Goal: Transaction & Acquisition: Purchase product/service

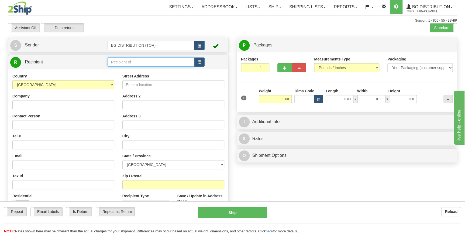
click at [144, 62] on input "text" at bounding box center [151, 61] width 87 height 9
click at [136, 68] on div "60489" at bounding box center [149, 71] width 81 height 6
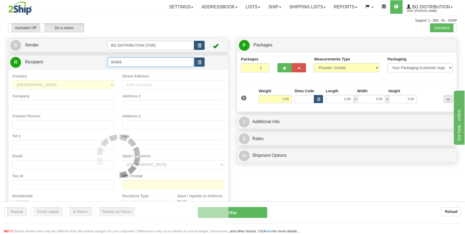
type input "60489"
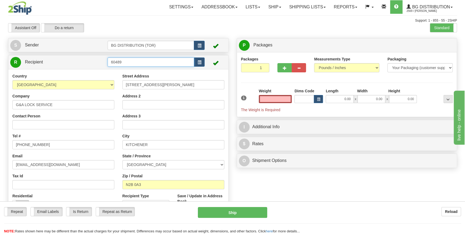
type input "0.00"
click at [145, 63] on input "60489" at bounding box center [151, 61] width 87 height 9
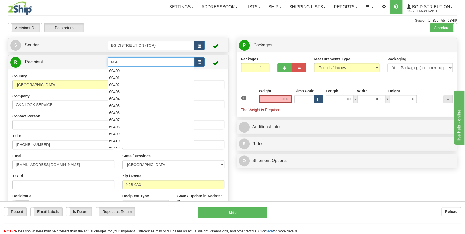
type input "60489"
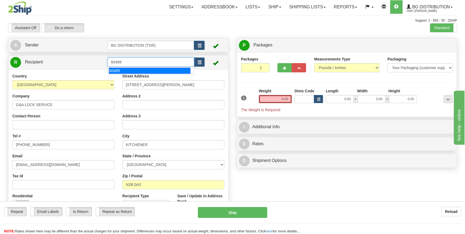
click at [141, 70] on div "60489" at bounding box center [149, 71] width 81 height 6
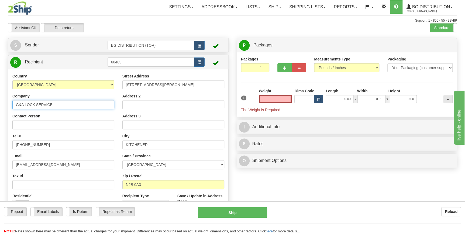
type input "0.00"
click at [81, 106] on input "G&A LOCK SERVICE" at bounding box center [63, 104] width 102 height 9
type input "G"
type input "TYCO INTEGRATED FIRE & SECURITY CANADA INC."
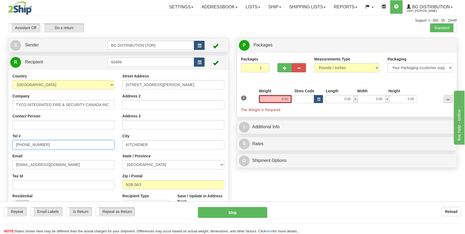
click at [59, 144] on input "519-744-3584" at bounding box center [63, 144] width 102 height 9
type input "5"
type input "9053618847"
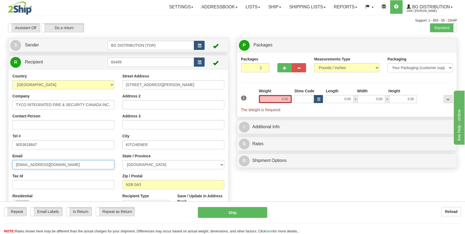
click at [69, 165] on input "ASERRANO@KNELLS.CA" at bounding box center [63, 164] width 102 height 9
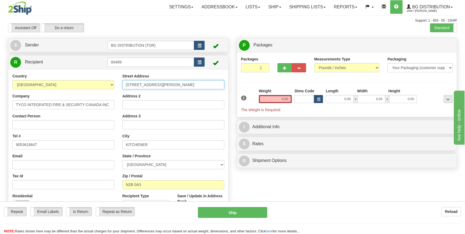
click at [165, 84] on input "2090 SHIRLEY DRIVE" at bounding box center [173, 84] width 102 height 9
type input "2"
type input "7 PAGET RD"
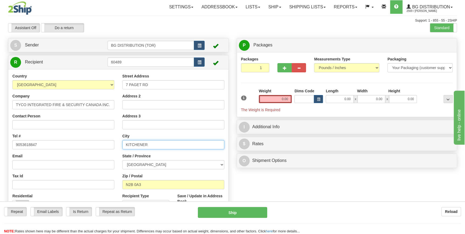
click at [152, 145] on input "KITCHENER" at bounding box center [173, 144] width 102 height 9
type input "BRAMPTON"
click at [156, 154] on div "State / Province ALBERTA BRITISH COLUMBIA MANITOBA NEW BRUNSWICK NEWFOUNDLAND N…" at bounding box center [173, 161] width 102 height 16
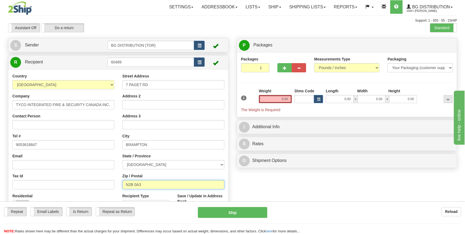
click at [148, 183] on input "N2B 0A3" at bounding box center [173, 184] width 102 height 9
type input "L6T 5S2"
click at [217, 176] on div "Zip / Postal L6T 5S2" at bounding box center [173, 181] width 102 height 16
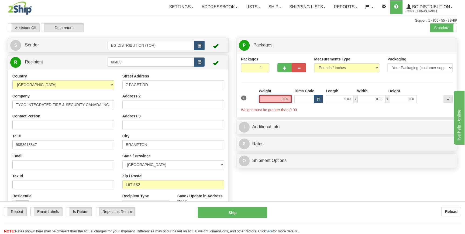
click at [282, 100] on input "0.00" at bounding box center [275, 99] width 33 height 8
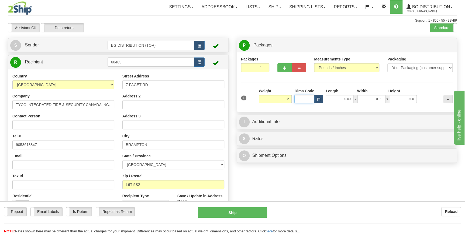
type input "2.00"
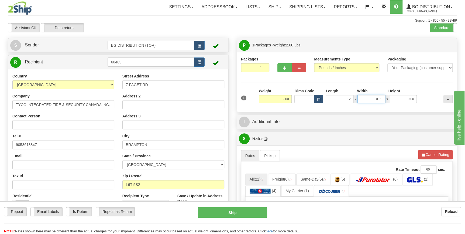
type input "12.00"
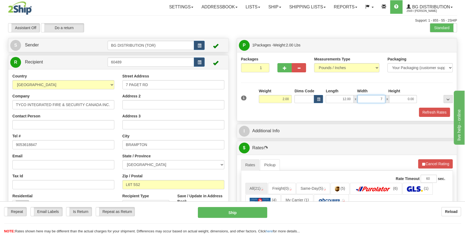
type input "7.00"
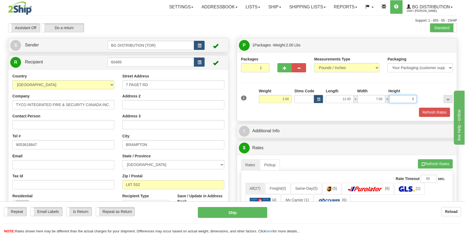
click button "Delete" at bounding box center [0, 0] width 0 height 0
type input "6.00"
click at [303, 111] on div "Refresh Rates" at bounding box center [347, 112] width 215 height 9
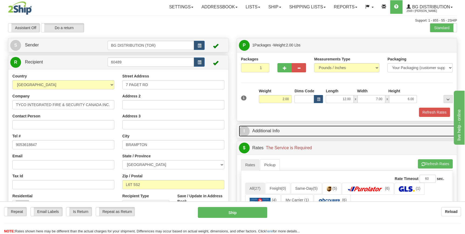
click at [301, 132] on link "I Additional Info" at bounding box center [347, 130] width 216 height 11
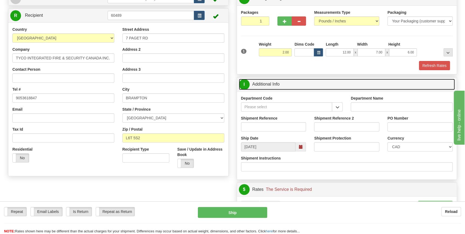
scroll to position [49, 0]
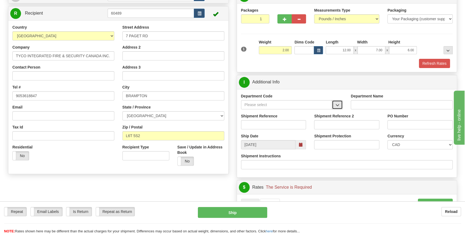
click at [335, 104] on button "button" at bounding box center [337, 104] width 11 height 9
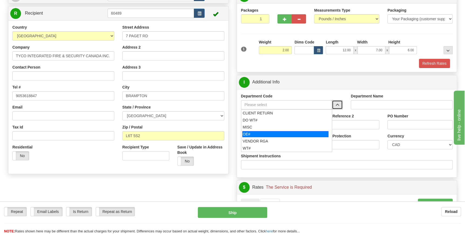
click at [254, 134] on div "OE#" at bounding box center [286, 134] width 86 height 6
type input "OE#"
type input "ORDERS"
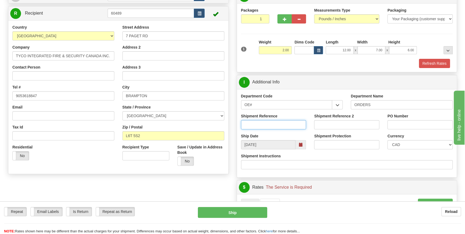
click at [271, 124] on input "Shipment Reference" at bounding box center [273, 124] width 65 height 9
type input "70183694-00"
click at [397, 122] on input "PO Number" at bounding box center [420, 124] width 65 height 9
type input "10147453"
click at [308, 131] on div "Shipment Reference 70183694-00" at bounding box center [273, 123] width 73 height 20
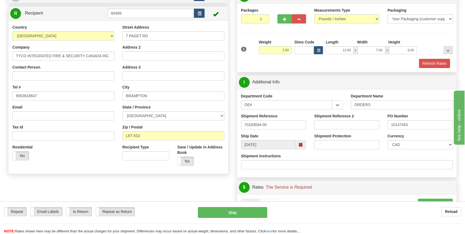
scroll to position [122, 0]
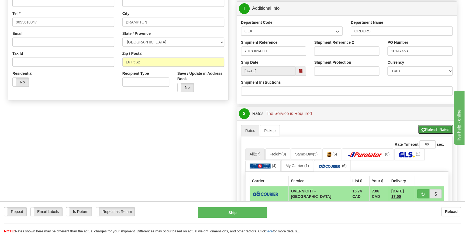
click at [424, 126] on button "Refresh Rates" at bounding box center [435, 129] width 35 height 9
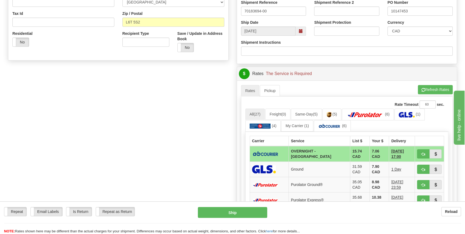
scroll to position [172, 0]
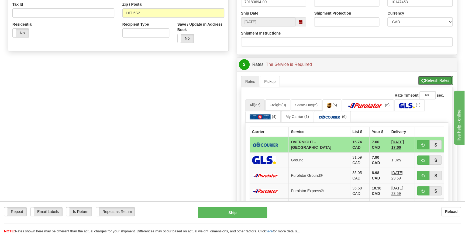
click at [428, 81] on button "Refresh Rates" at bounding box center [435, 80] width 35 height 9
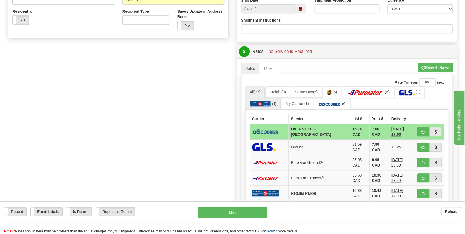
scroll to position [196, 0]
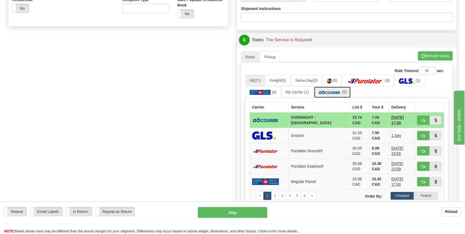
click at [330, 91] on img at bounding box center [329, 92] width 23 height 5
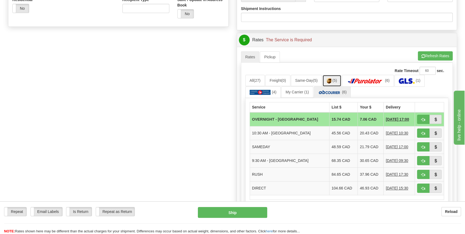
click at [336, 81] on span "(5)" at bounding box center [335, 80] width 5 height 4
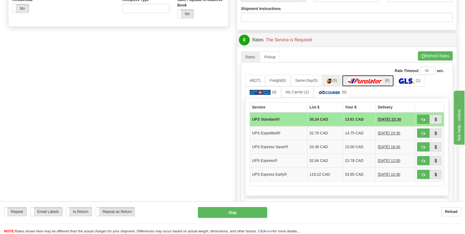
click at [358, 78] on img at bounding box center [365, 80] width 38 height 5
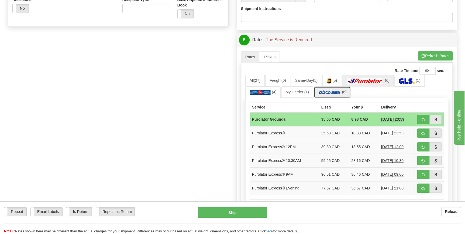
click at [340, 91] on img at bounding box center [329, 92] width 23 height 5
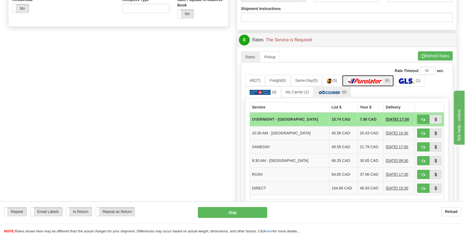
click at [360, 78] on img at bounding box center [365, 80] width 38 height 5
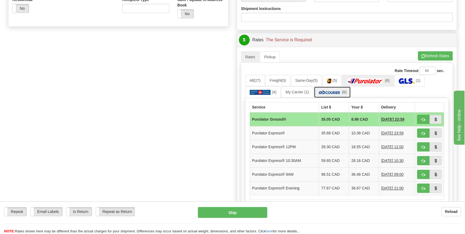
click at [336, 92] on img at bounding box center [329, 92] width 23 height 5
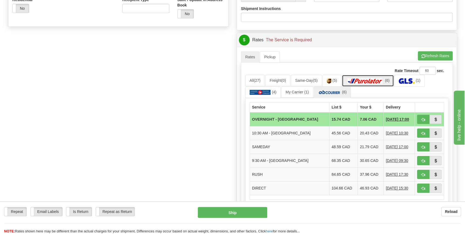
click at [362, 80] on img at bounding box center [365, 80] width 38 height 5
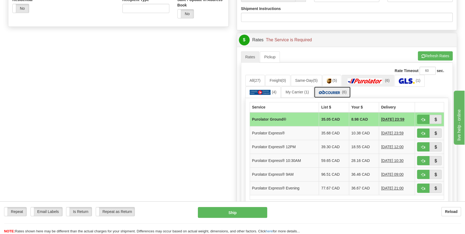
click at [336, 92] on img at bounding box center [329, 92] width 23 height 5
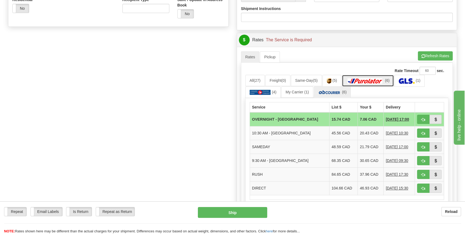
click at [359, 78] on img at bounding box center [365, 80] width 38 height 5
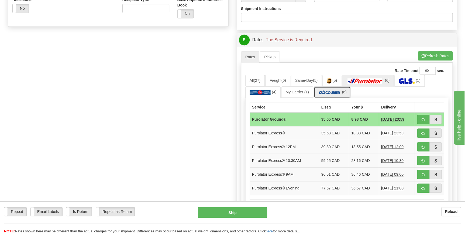
click at [332, 90] on img at bounding box center [329, 92] width 23 height 5
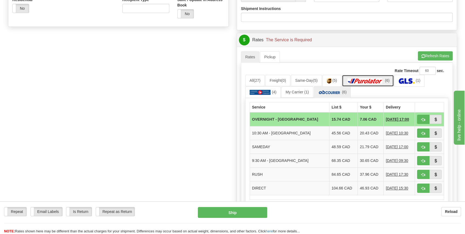
click at [354, 80] on img at bounding box center [365, 80] width 38 height 5
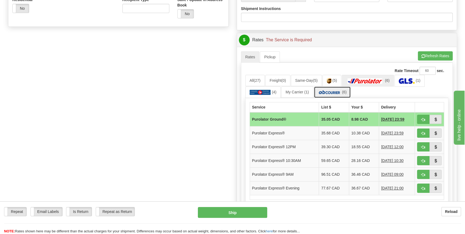
click at [325, 94] on img at bounding box center [329, 92] width 23 height 5
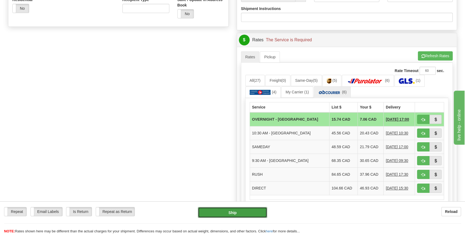
click at [233, 211] on button "Ship" at bounding box center [232, 212] width 69 height 11
type input "4"
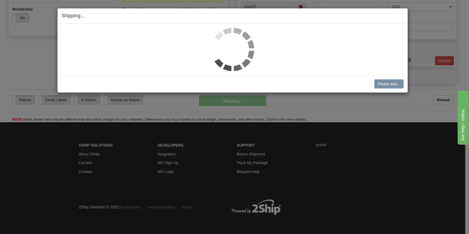
scroll to position [176, 0]
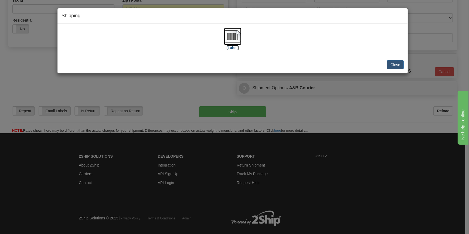
click at [239, 35] on img at bounding box center [232, 36] width 17 height 17
click at [395, 63] on button "Close" at bounding box center [395, 64] width 17 height 9
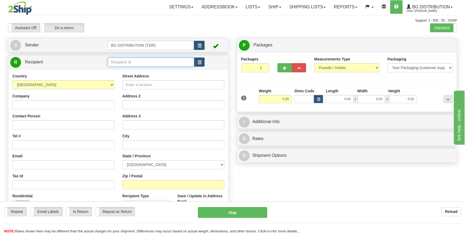
click at [141, 61] on input "text" at bounding box center [151, 61] width 87 height 9
click at [140, 68] on div "60175" at bounding box center [149, 71] width 81 height 6
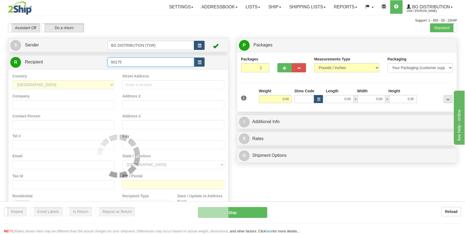
type input "60175"
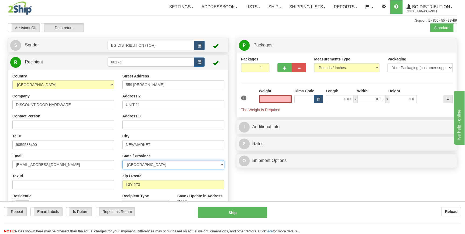
type input "0.00"
click at [163, 165] on select "[GEOGRAPHIC_DATA] [GEOGRAPHIC_DATA] [GEOGRAPHIC_DATA] [GEOGRAPHIC_DATA] [GEOGRA…" at bounding box center [173, 164] width 102 height 9
select select "AB"
click at [122, 160] on select "[GEOGRAPHIC_DATA] [GEOGRAPHIC_DATA] [GEOGRAPHIC_DATA] [GEOGRAPHIC_DATA] [GEOGRA…" at bounding box center [173, 164] width 102 height 9
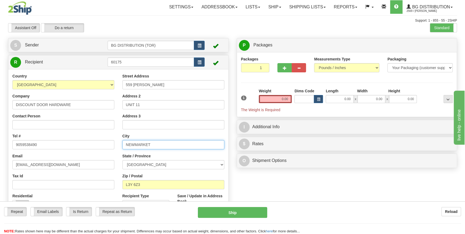
click at [157, 143] on input "NEWMARKET" at bounding box center [173, 144] width 102 height 9
type input "[GEOGRAPHIC_DATA]"
click at [156, 135] on div "City [GEOGRAPHIC_DATA]" at bounding box center [173, 141] width 102 height 16
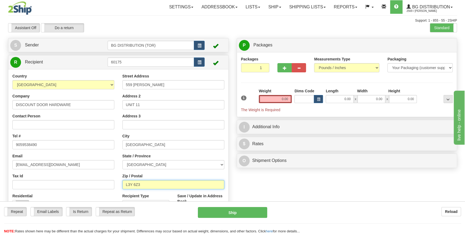
click at [146, 184] on input "L3Y 6Z3" at bounding box center [173, 184] width 102 height 9
type input "L"
type input "I6C 2J7"
click at [153, 133] on div "City [GEOGRAPHIC_DATA]" at bounding box center [173, 141] width 102 height 16
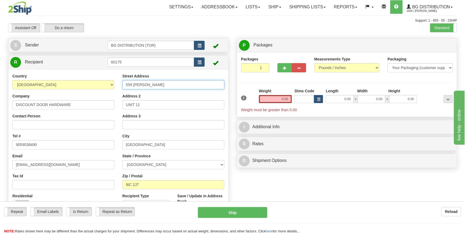
click at [161, 83] on input "559 [PERSON_NAME]" at bounding box center [173, 84] width 102 height 9
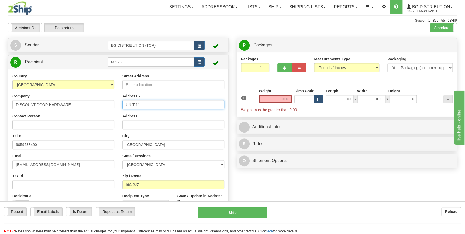
click at [148, 105] on input "UNIT 11" at bounding box center [173, 104] width 102 height 9
type input "U"
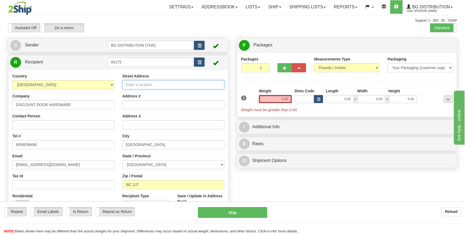
click at [150, 85] on input "Street Address" at bounding box center [173, 84] width 102 height 9
type input "[PERSON_NAME]"
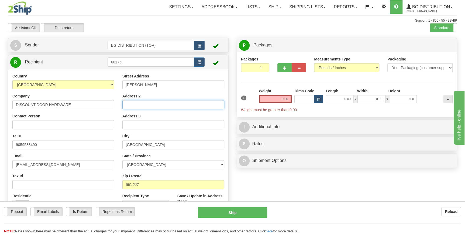
click at [153, 105] on input "Address 2" at bounding box center [173, 104] width 102 height 9
type input "[STREET_ADDRESS]"
click at [164, 115] on div "Address 3" at bounding box center [173, 121] width 102 height 16
click at [284, 98] on input "0.00" at bounding box center [275, 99] width 33 height 8
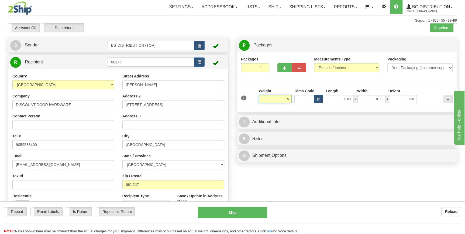
click button "Delete" at bounding box center [0, 0] width 0 height 0
type input "5.00"
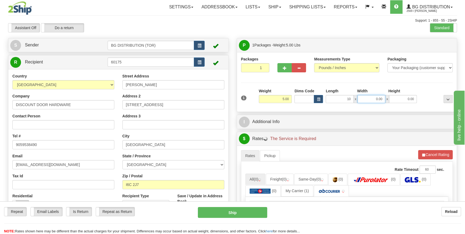
type input "10.00"
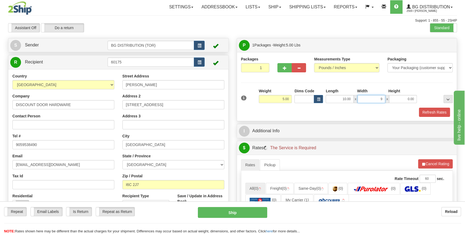
type input "9.00"
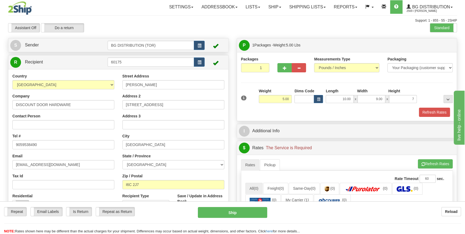
type input "7.00"
drag, startPoint x: 280, startPoint y: 111, endPoint x: 283, endPoint y: 120, distance: 10.0
click at [280, 111] on div "Refresh Rates" at bounding box center [347, 112] width 215 height 9
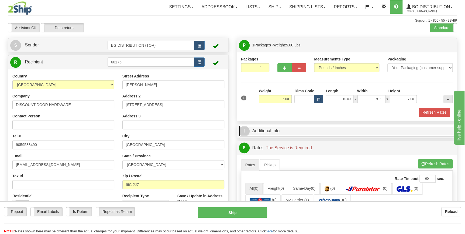
click at [282, 132] on link "I Additional Info" at bounding box center [347, 130] width 216 height 11
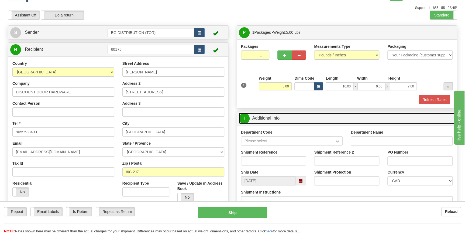
scroll to position [24, 0]
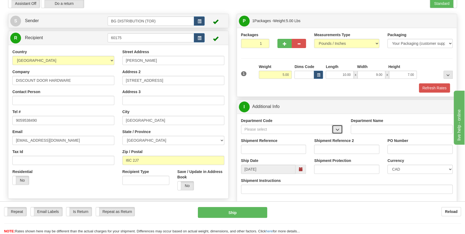
click at [336, 129] on span "button" at bounding box center [338, 130] width 4 height 4
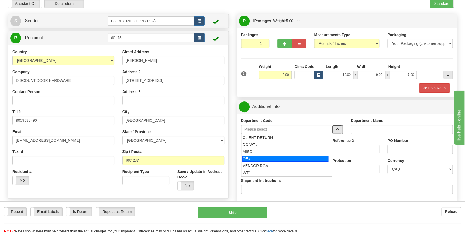
click at [258, 156] on div "OE#" at bounding box center [286, 159] width 86 height 6
type input "OE#"
type input "ORDERS"
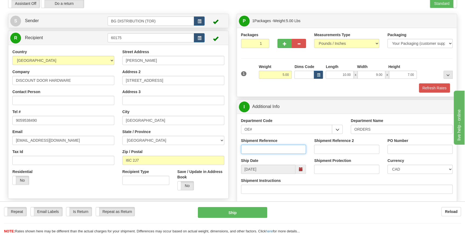
click at [266, 149] on input "Shipment Reference" at bounding box center [273, 149] width 65 height 9
type input "70183725-00"
click at [397, 149] on input "PO Number" at bounding box center [420, 149] width 65 height 9
type input "27063"
click at [384, 156] on div "PO Number 27063" at bounding box center [420, 148] width 73 height 20
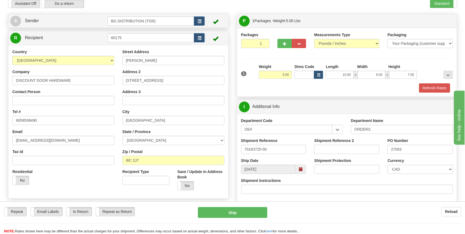
click at [383, 154] on div "Shipment Reference 2" at bounding box center [346, 148] width 73 height 20
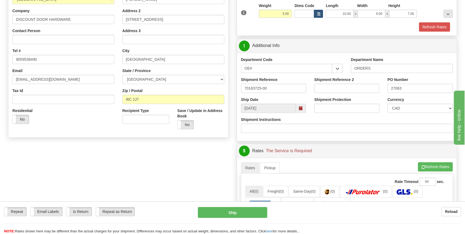
scroll to position [147, 0]
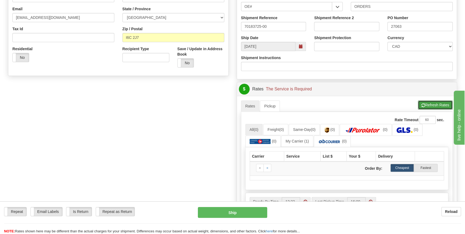
click at [425, 103] on button "Refresh Rates" at bounding box center [435, 104] width 35 height 9
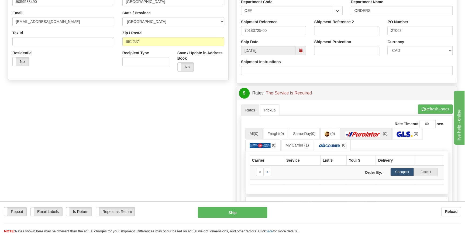
scroll to position [172, 0]
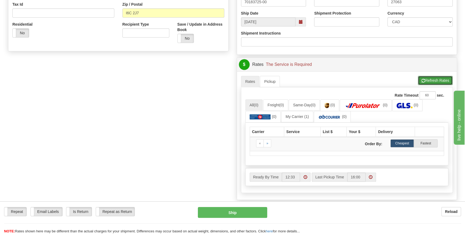
click at [426, 80] on button "Refresh Rates" at bounding box center [435, 80] width 35 height 9
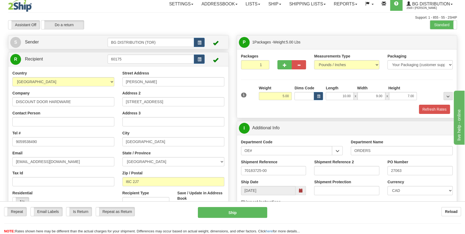
scroll to position [0, 0]
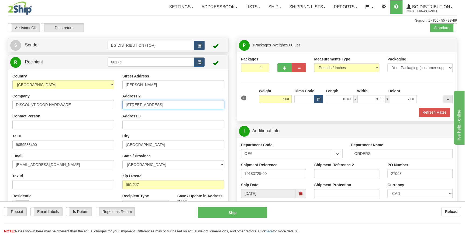
click at [156, 105] on input "[STREET_ADDRESS]" at bounding box center [173, 104] width 102 height 9
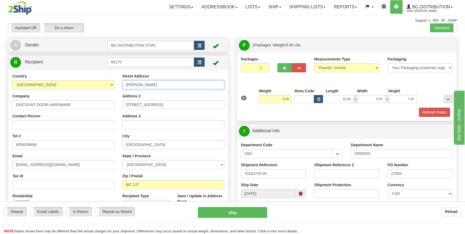
click at [161, 84] on input "[PERSON_NAME]" at bounding box center [173, 84] width 102 height 9
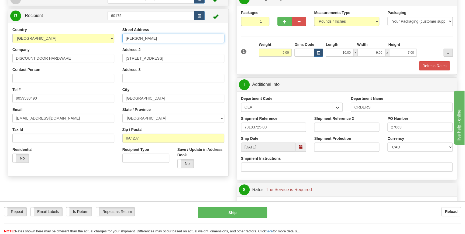
scroll to position [98, 0]
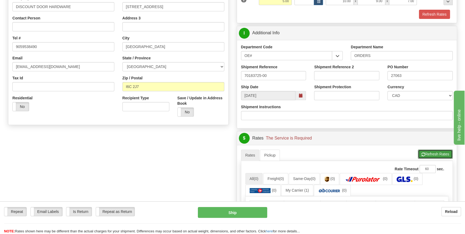
click at [429, 151] on button "Refresh Rates" at bounding box center [435, 153] width 35 height 9
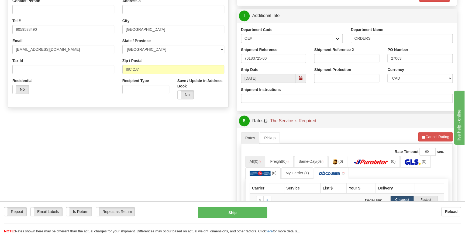
scroll to position [147, 0]
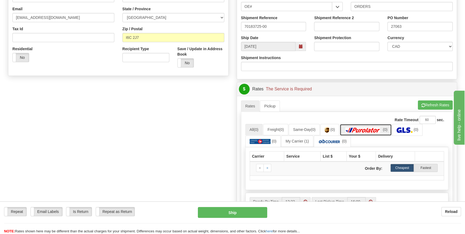
click at [366, 127] on img at bounding box center [363, 129] width 38 height 5
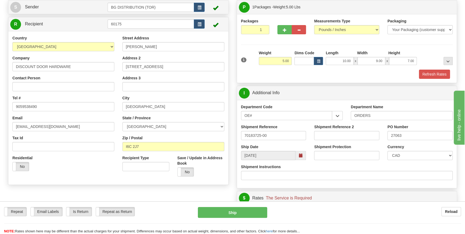
scroll to position [24, 0]
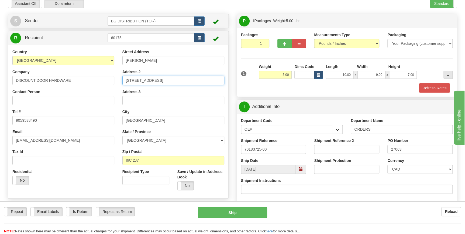
click at [172, 80] on input "[STREET_ADDRESS]" at bounding box center [173, 80] width 102 height 9
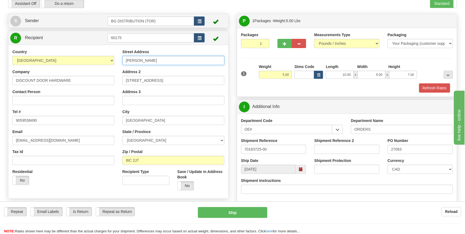
click at [166, 57] on input "[PERSON_NAME]" at bounding box center [173, 60] width 102 height 9
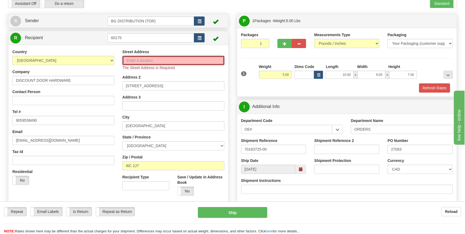
paste input "[STREET_ADDRESS]"
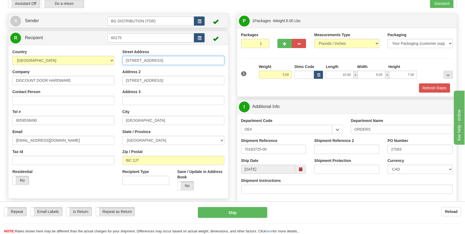
type input "[STREET_ADDRESS]"
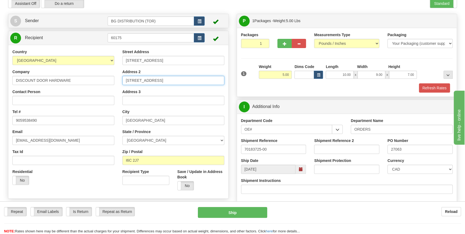
click at [158, 83] on input "[STREET_ADDRESS]" at bounding box center [173, 80] width 102 height 9
click at [157, 84] on input "[STREET_ADDRESS]" at bounding box center [173, 80] width 102 height 9
click at [157, 82] on input "[STREET_ADDRESS]" at bounding box center [173, 80] width 102 height 9
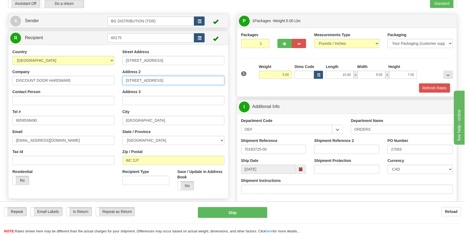
click at [157, 82] on input "[STREET_ADDRESS]" at bounding box center [173, 80] width 102 height 9
click at [195, 92] on div "Address 3" at bounding box center [173, 97] width 102 height 16
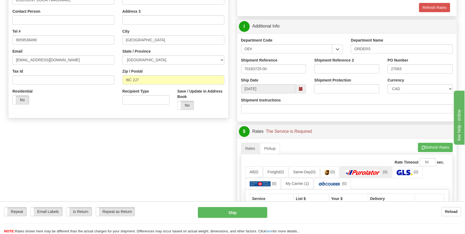
scroll to position [147, 0]
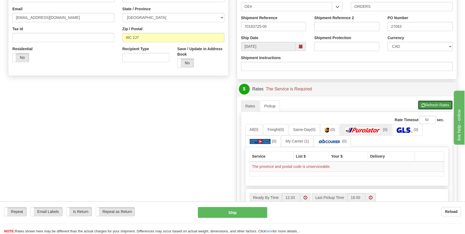
click at [425, 104] on button "Refresh Rates" at bounding box center [435, 104] width 35 height 9
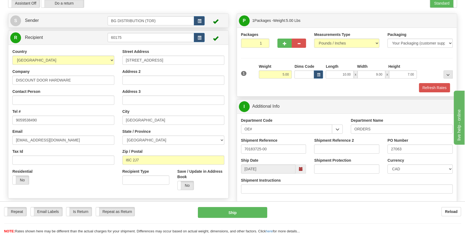
scroll to position [24, 0]
click at [177, 81] on input "Address 2" at bounding box center [173, 80] width 102 height 9
type input "[STREET_ADDRESS]"
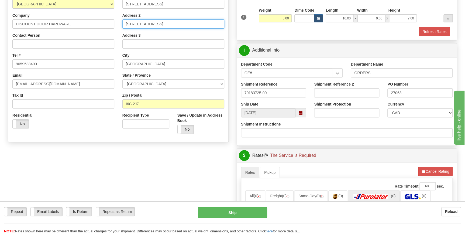
scroll to position [147, 0]
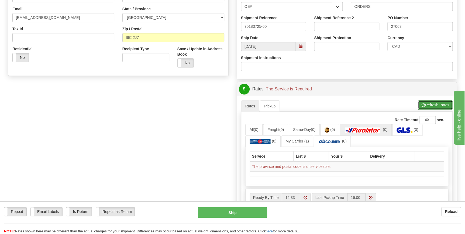
click at [431, 105] on button "Refresh Rates" at bounding box center [435, 104] width 35 height 9
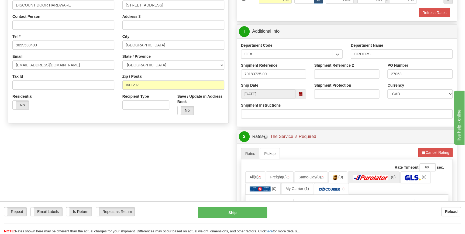
scroll to position [0, 0]
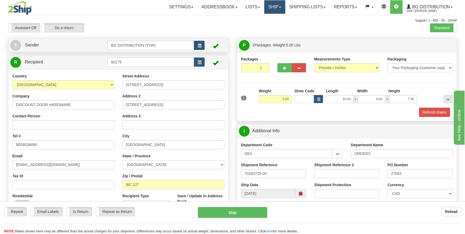
click at [274, 6] on link "Ship" at bounding box center [274, 6] width 21 height 13
click at [266, 19] on span "Ship Screen" at bounding box center [258, 19] width 21 height 4
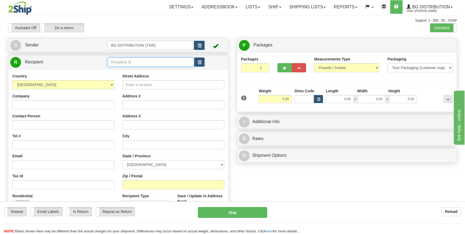
click at [124, 61] on input "text" at bounding box center [151, 61] width 87 height 9
click at [117, 70] on div "60867" at bounding box center [149, 71] width 81 height 6
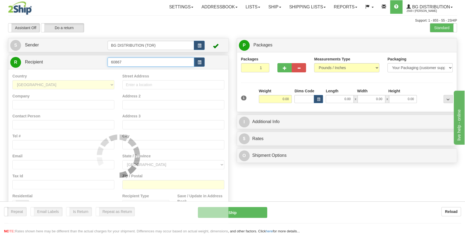
type input "60867"
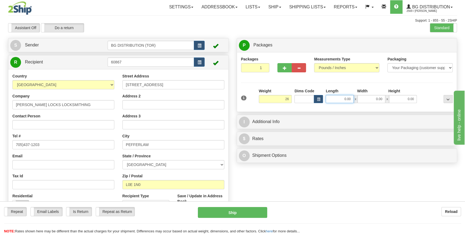
click at [341, 99] on input "0.00" at bounding box center [340, 99] width 28 height 8
type input "26.00"
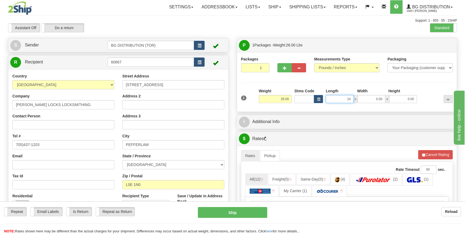
type input "14.00"
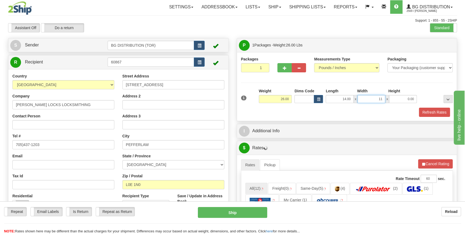
type input "11.00"
type input "10.00"
click at [304, 111] on div "Refresh Rates" at bounding box center [347, 112] width 215 height 9
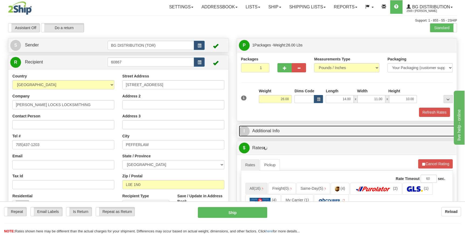
click at [301, 127] on link "I Additional Info" at bounding box center [347, 130] width 216 height 11
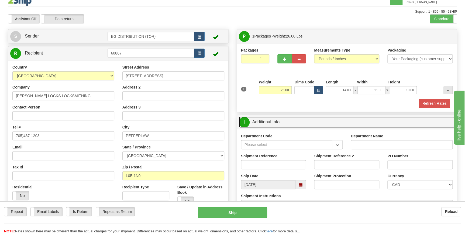
scroll to position [24, 0]
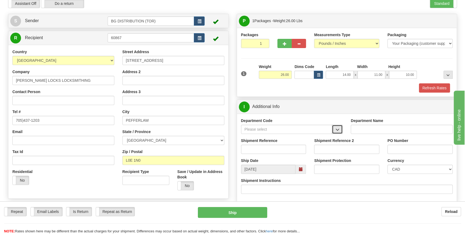
click at [334, 131] on button "button" at bounding box center [337, 129] width 11 height 9
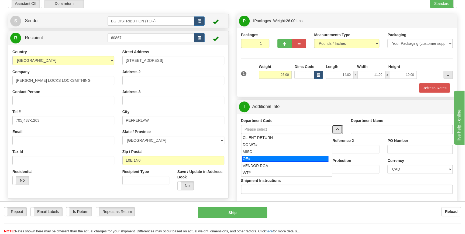
click at [257, 159] on div "OE#" at bounding box center [286, 159] width 86 height 6
type input "OE#"
type input "ORDERS"
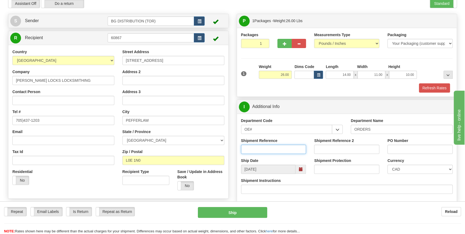
click at [267, 149] on input "Shipment Reference" at bounding box center [273, 149] width 65 height 9
type input "70183713-00"
click at [397, 146] on input "PO Number" at bounding box center [420, 149] width 65 height 9
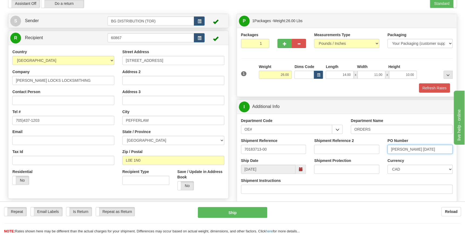
type input "JOHN 2025/09/04"
click at [384, 159] on div "Currency CAD USD EUR ZAR RON ANG ARN AUD AUS AWG BBD BFR BGN BHD BMD BND BRC BR…" at bounding box center [420, 168] width 73 height 20
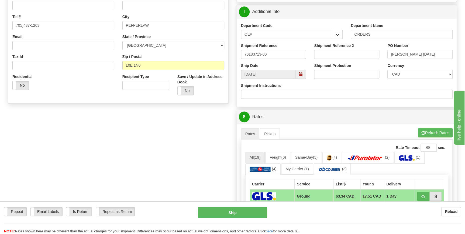
scroll to position [147, 0]
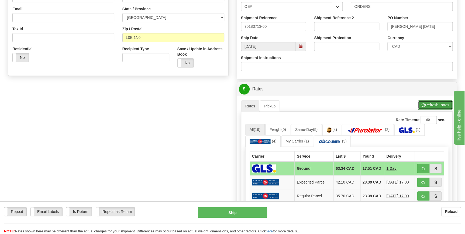
click at [424, 104] on span "button" at bounding box center [424, 106] width 4 height 4
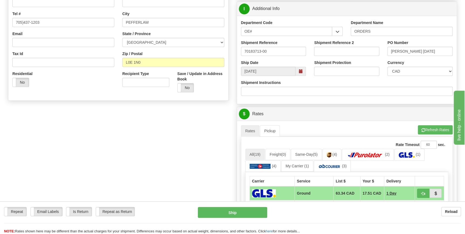
scroll to position [122, 0]
click at [432, 127] on button "Refresh Rates" at bounding box center [435, 129] width 35 height 9
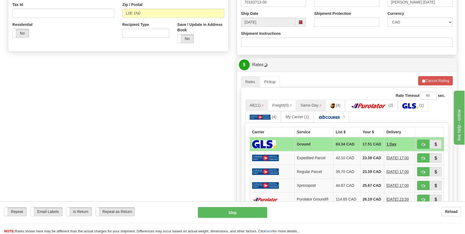
scroll to position [172, 0]
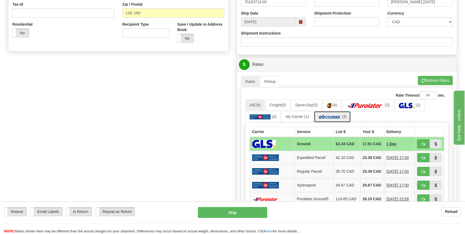
click at [336, 116] on img at bounding box center [329, 116] width 23 height 5
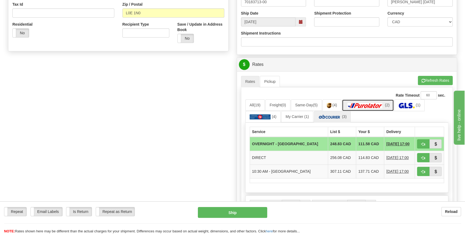
click at [363, 104] on img at bounding box center [365, 105] width 38 height 5
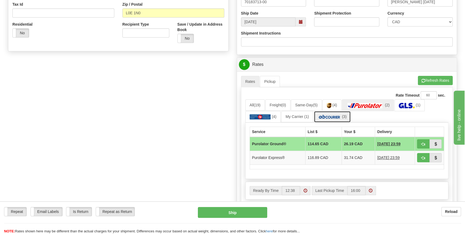
click at [339, 116] on img at bounding box center [329, 116] width 23 height 5
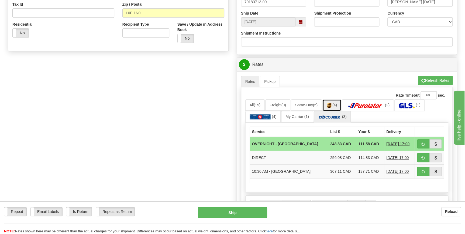
click at [337, 107] on span "(4)" at bounding box center [335, 105] width 5 height 4
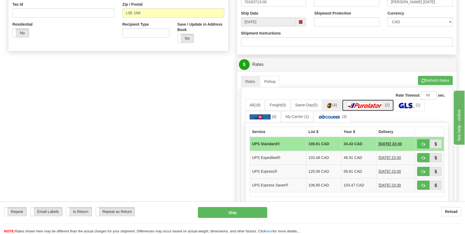
click at [367, 103] on img at bounding box center [365, 105] width 38 height 5
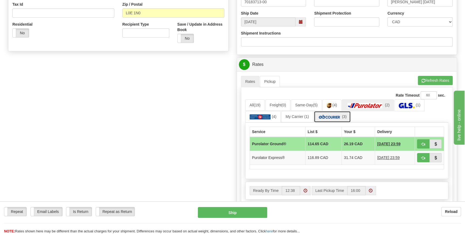
click at [343, 118] on span "(3)" at bounding box center [344, 116] width 5 height 4
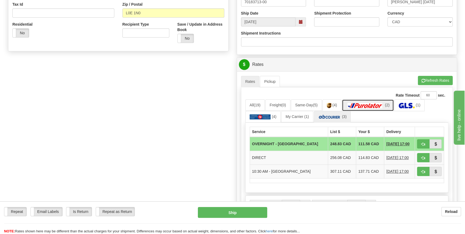
click at [360, 105] on img at bounding box center [365, 105] width 38 height 5
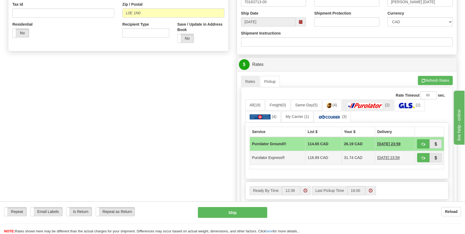
click at [330, 156] on td "116.89 CAD" at bounding box center [323, 158] width 36 height 14
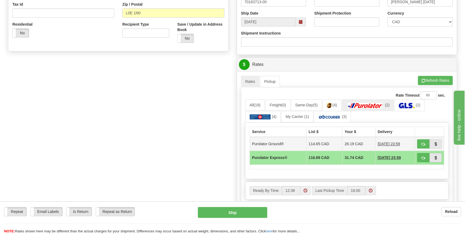
click at [329, 142] on td "114.65 CAD" at bounding box center [324, 144] width 36 height 14
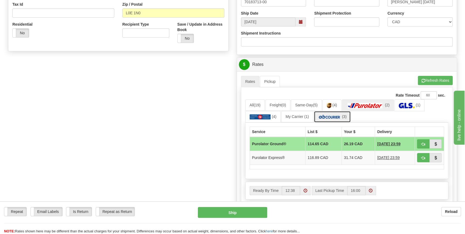
click at [335, 117] on img at bounding box center [329, 116] width 23 height 5
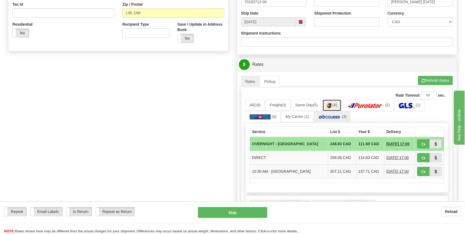
click at [335, 105] on link "(4)" at bounding box center [332, 105] width 19 height 12
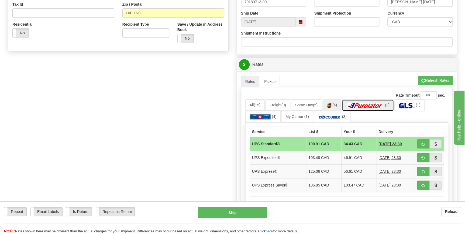
click at [364, 103] on img at bounding box center [365, 105] width 38 height 5
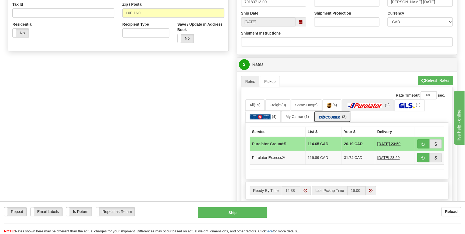
click at [339, 116] on img at bounding box center [329, 116] width 23 height 5
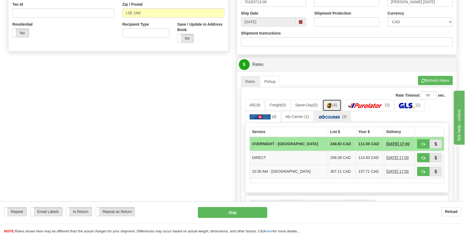
click at [338, 107] on link "(4)" at bounding box center [332, 105] width 19 height 12
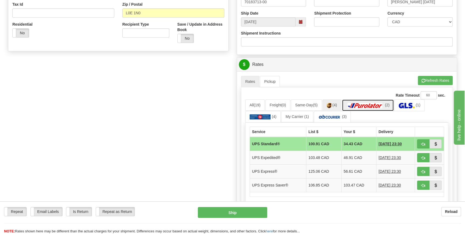
click at [365, 104] on img at bounding box center [365, 105] width 38 height 5
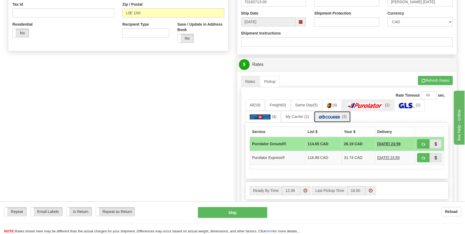
click at [339, 117] on img at bounding box center [329, 116] width 23 height 5
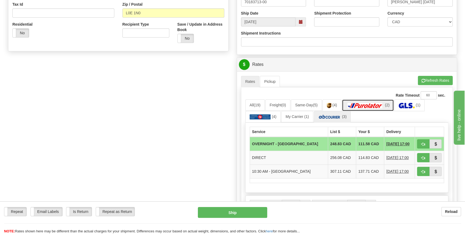
click at [358, 108] on link "(2)" at bounding box center [368, 105] width 52 height 12
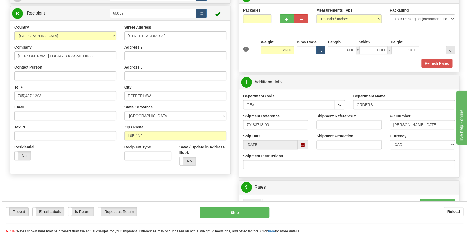
scroll to position [0, 0]
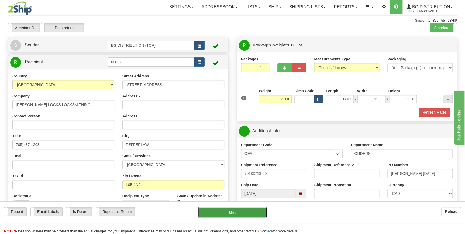
click at [231, 209] on button "Ship" at bounding box center [232, 212] width 69 height 11
type input "260"
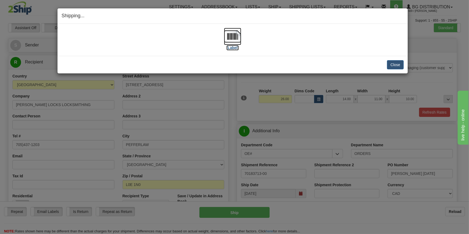
click at [233, 37] on img at bounding box center [232, 36] width 17 height 17
